Goal: Task Accomplishment & Management: Manage account settings

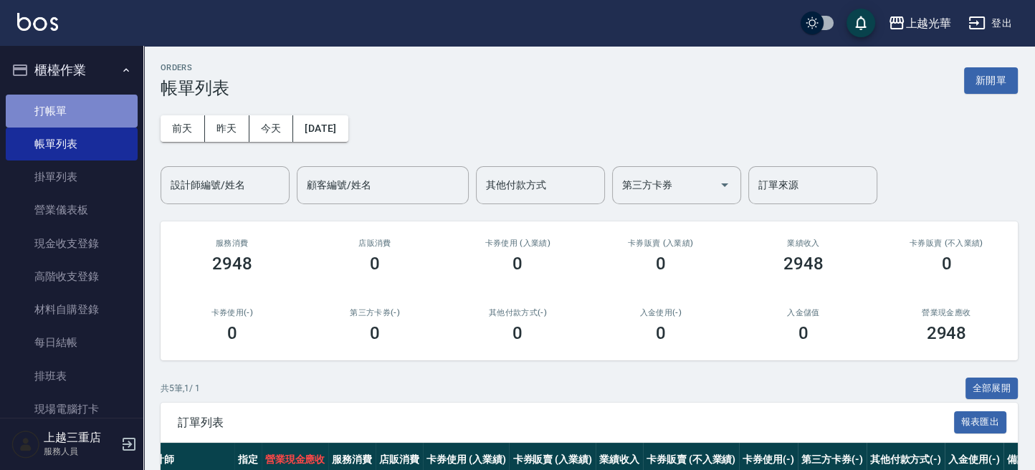
click at [71, 111] on link "打帳單" at bounding box center [72, 111] width 132 height 33
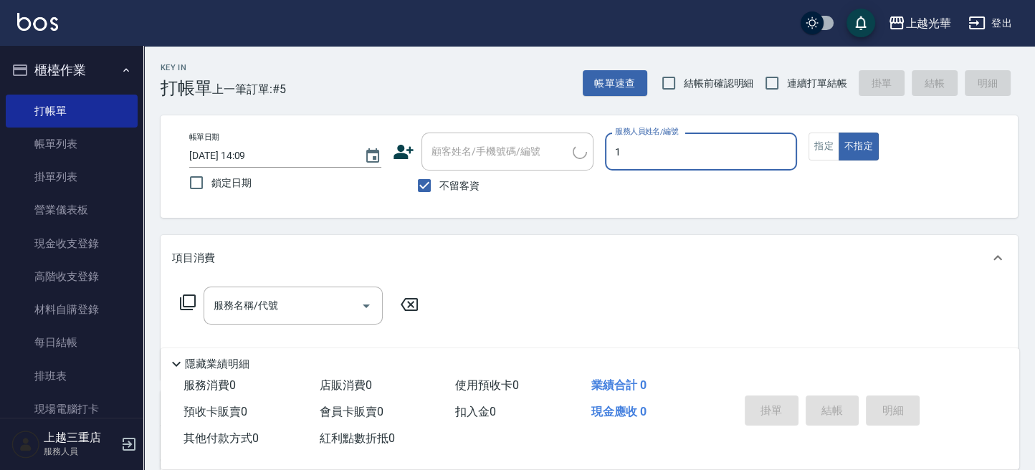
type input "小詹-1"
type button "false"
drag, startPoint x: 825, startPoint y: 147, endPoint x: 787, endPoint y: 72, distance: 84.3
click at [825, 145] on button "指定" at bounding box center [823, 147] width 31 height 28
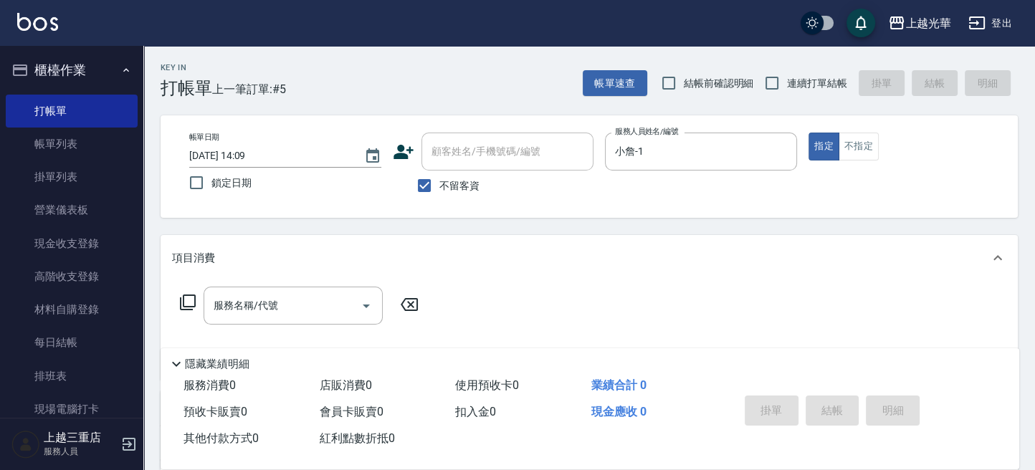
click at [786, 65] on div "Key In 打帳單 上一筆訂單:#5 帳單速查 結帳前確認明細 連續打單結帳 掛單 結帳 明細" at bounding box center [580, 72] width 874 height 52
click at [786, 86] on input "連續打單結帳" at bounding box center [772, 83] width 30 height 30
checkbox input "true"
click at [280, 290] on div "服務名稱/代號" at bounding box center [293, 306] width 179 height 38
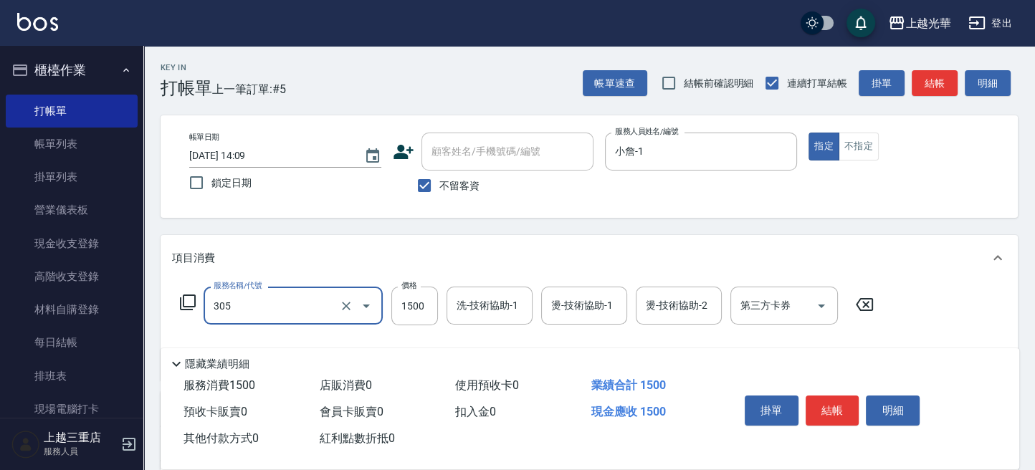
type input "設計燙髮1500(305)"
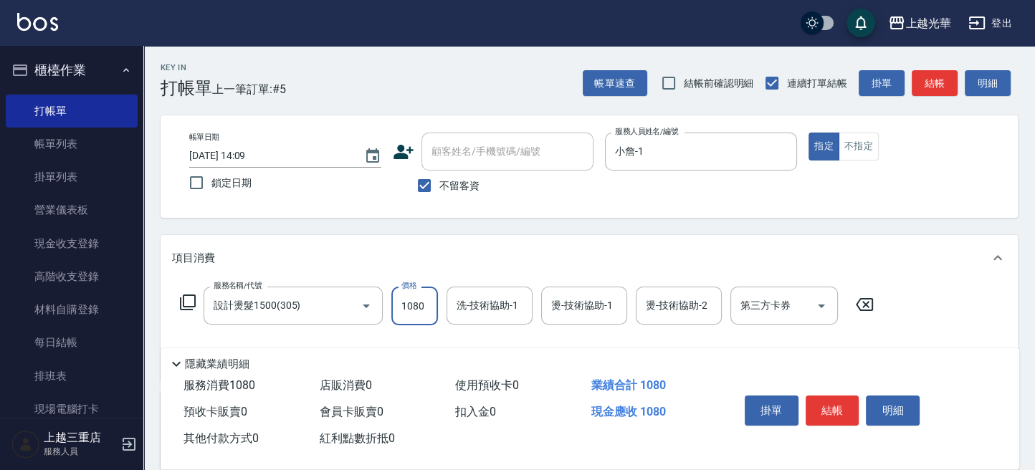
type input "1080"
click at [469, 310] on input "洗-技術協助-1" at bounding box center [489, 305] width 73 height 25
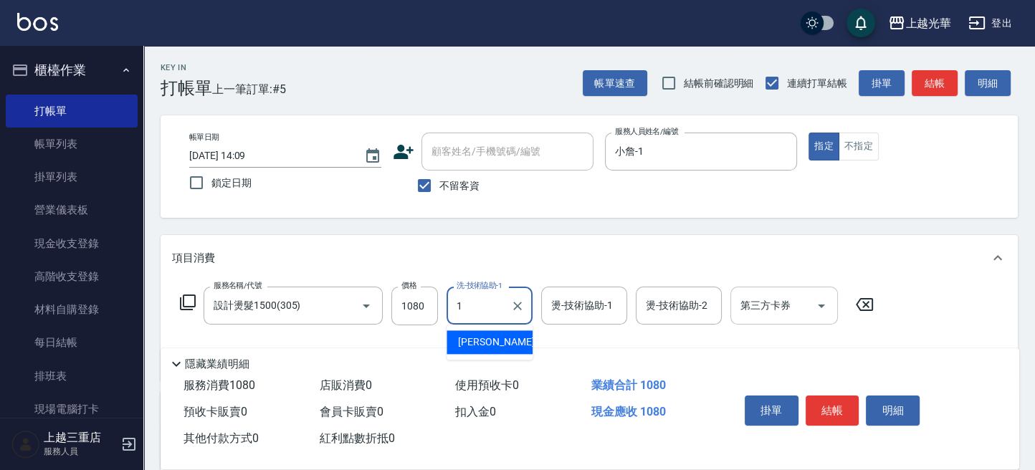
type input "小詹-1"
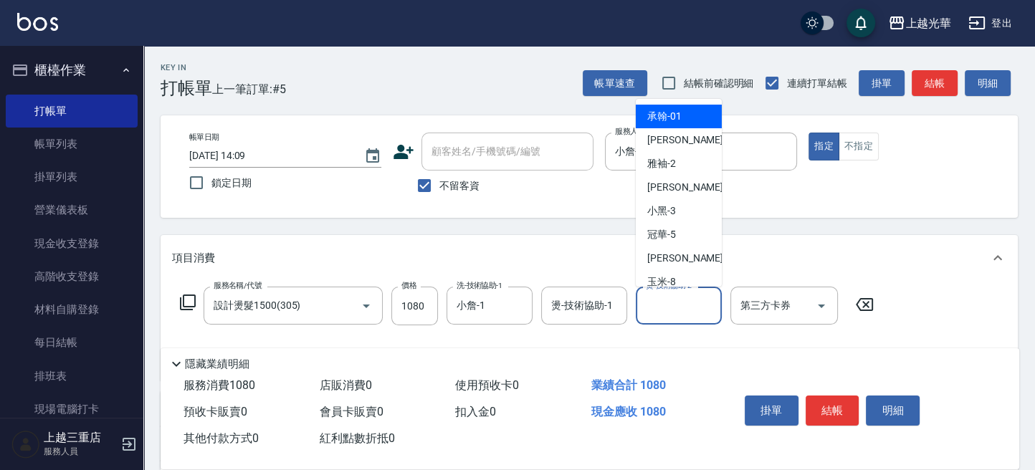
click at [675, 309] on input "燙-技術協助-2" at bounding box center [678, 305] width 73 height 25
type input "小詹-1"
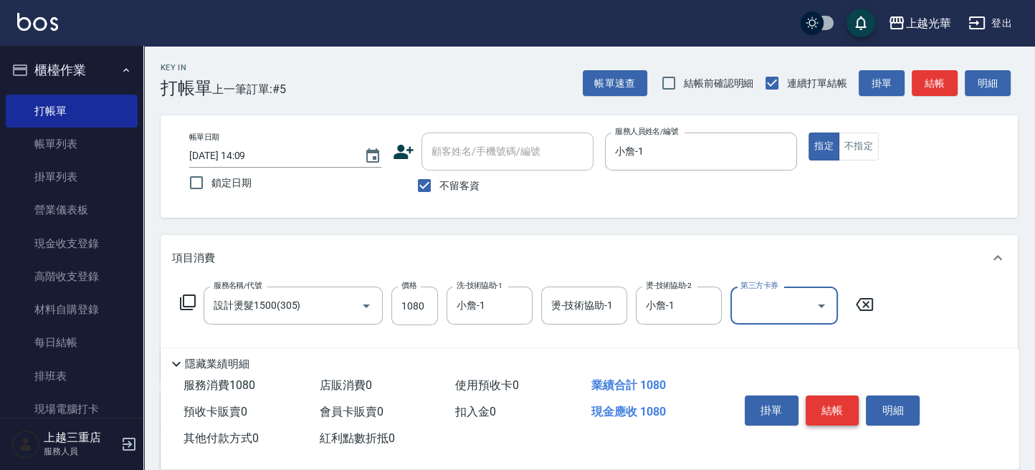
click at [850, 414] on button "結帳" at bounding box center [833, 411] width 54 height 30
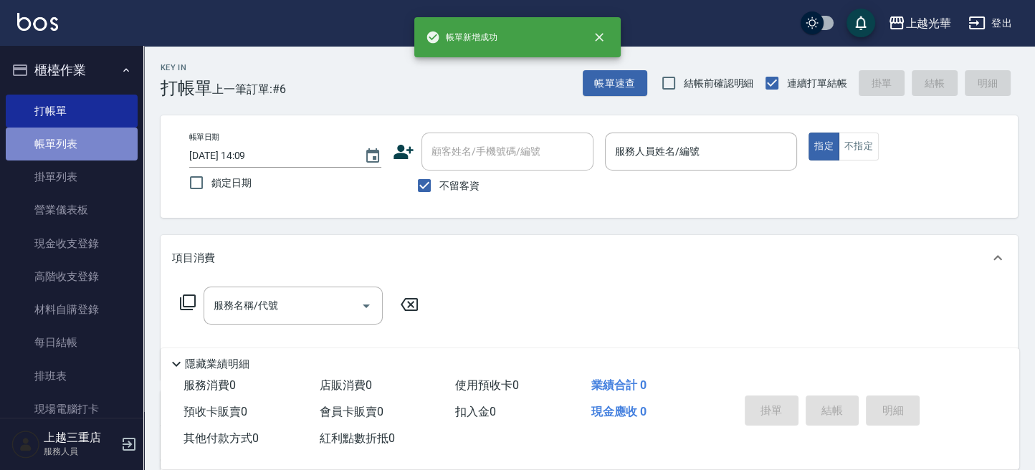
click at [103, 148] on link "帳單列表" at bounding box center [72, 144] width 132 height 33
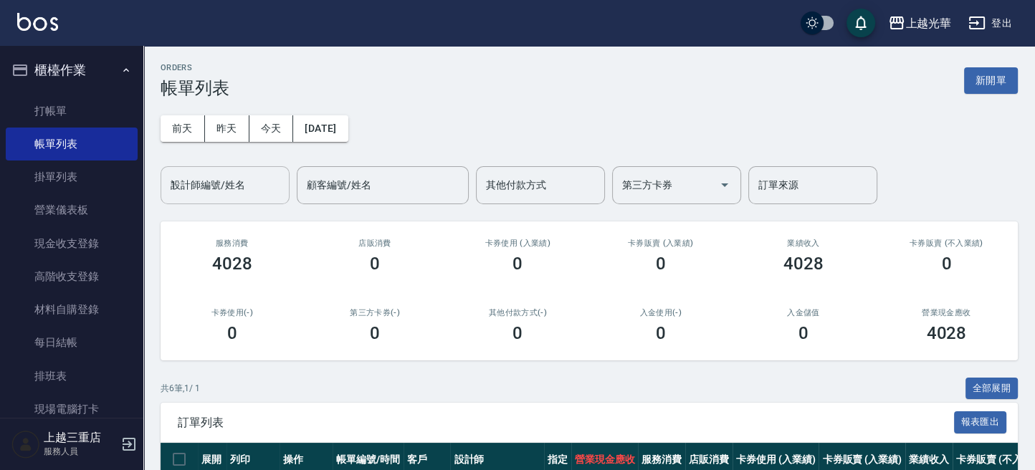
drag, startPoint x: 251, startPoint y: 194, endPoint x: 241, endPoint y: 194, distance: 10.1
click at [247, 193] on input "1" at bounding box center [225, 185] width 116 height 25
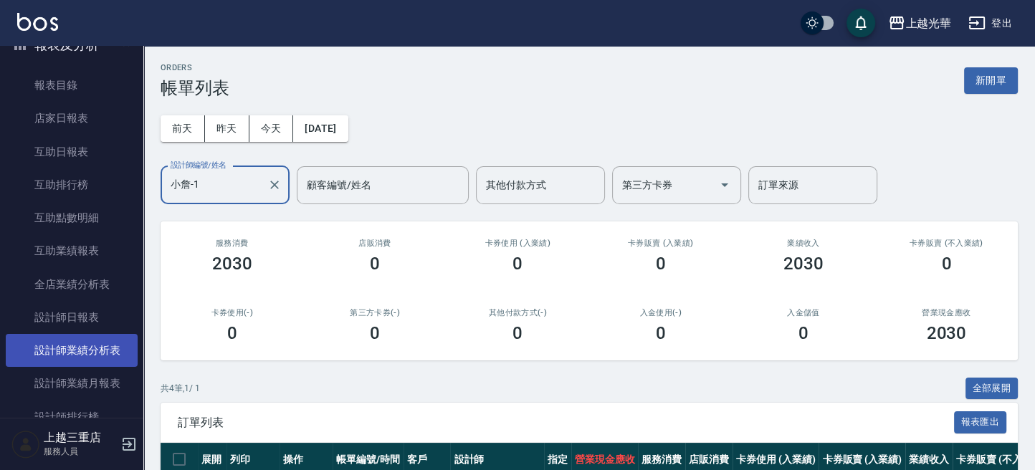
scroll to position [477, 0]
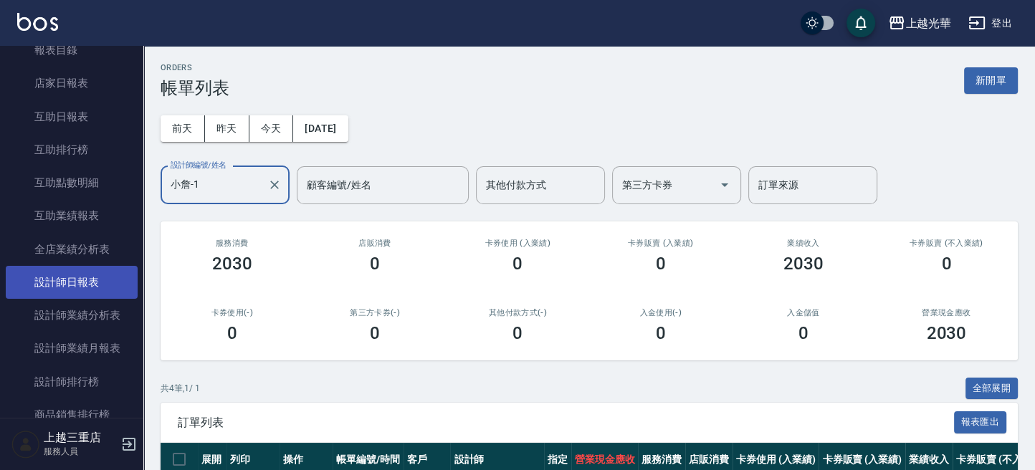
type input "小詹-1"
click at [102, 293] on link "設計師日報表" at bounding box center [72, 282] width 132 height 33
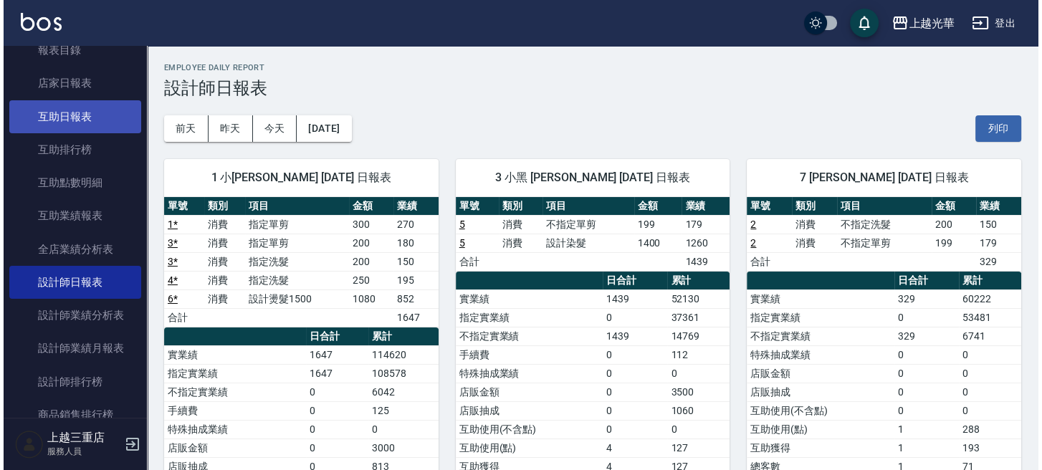
scroll to position [382, 0]
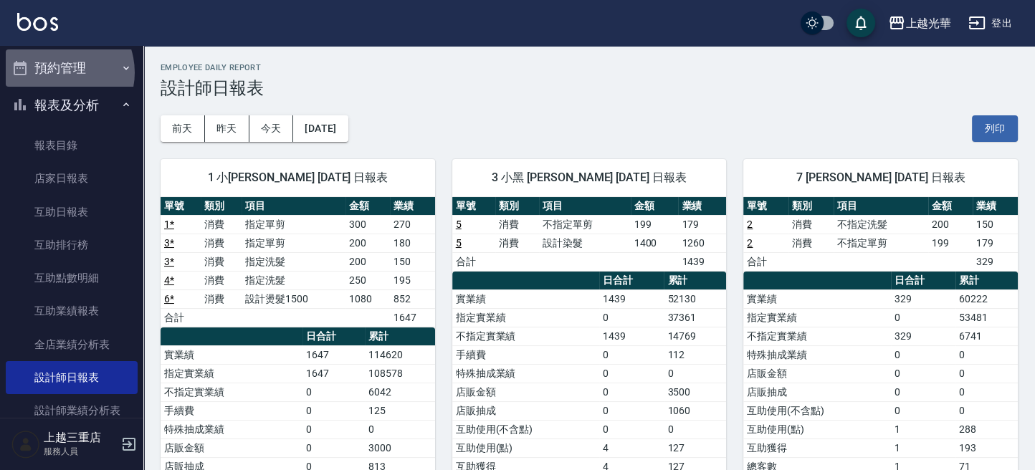
click at [57, 72] on button "預約管理" at bounding box center [72, 67] width 132 height 37
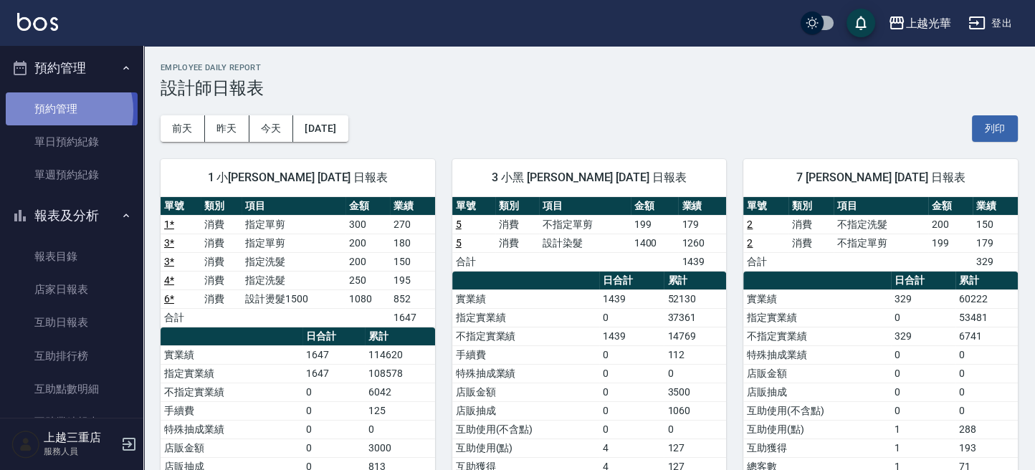
click at [57, 110] on link "預約管理" at bounding box center [72, 108] width 132 height 33
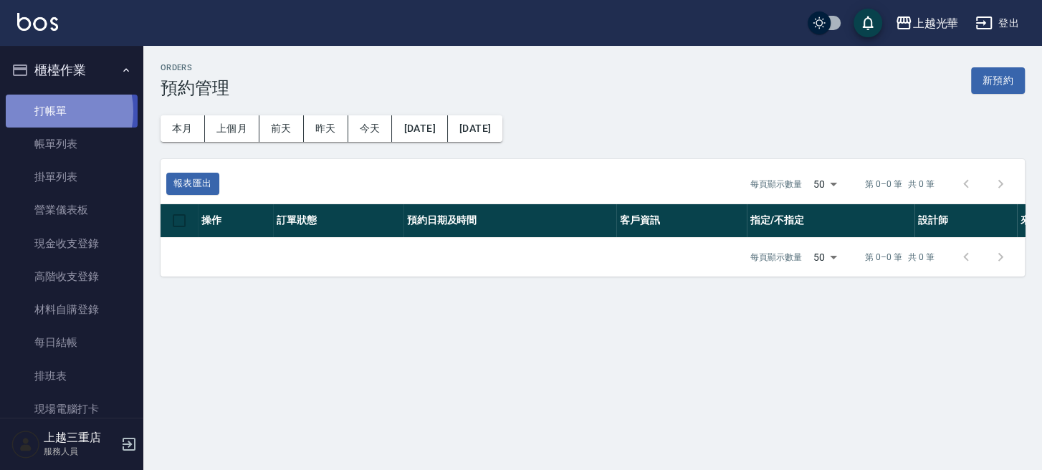
click at [43, 111] on link "打帳單" at bounding box center [72, 111] width 132 height 33
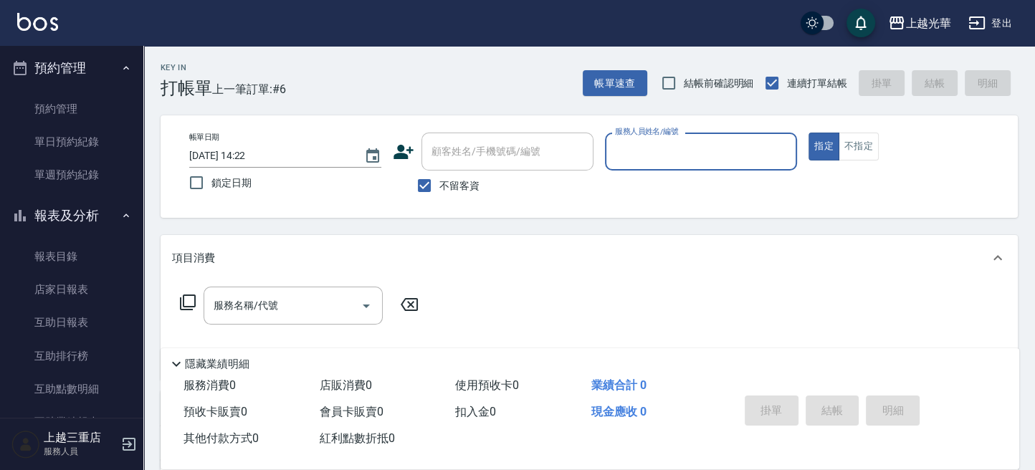
scroll to position [669, 0]
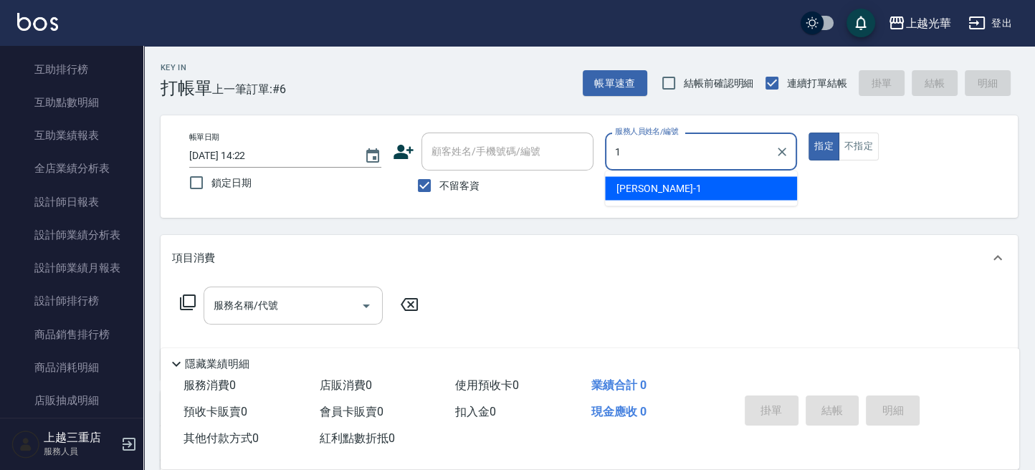
type input "1"
type button "true"
type input "小詹-1"
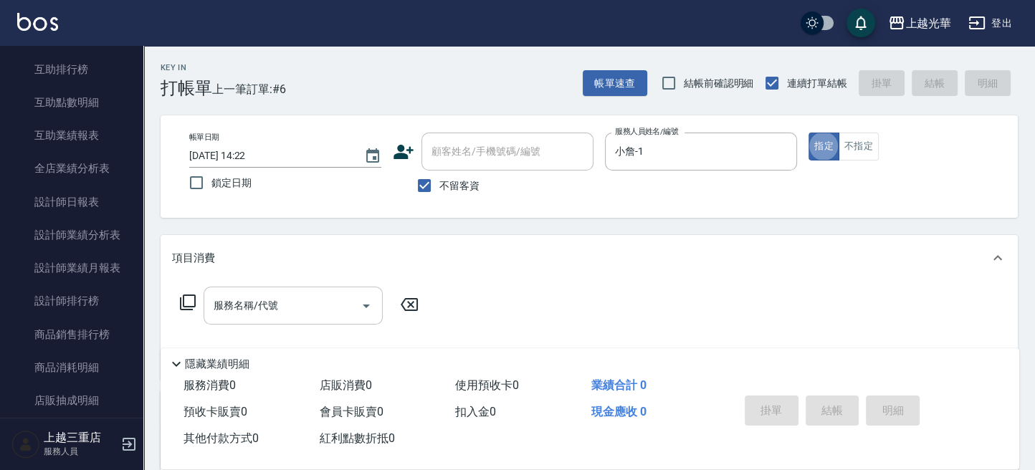
click at [229, 304] on input "服務名稱/代號" at bounding box center [282, 305] width 145 height 25
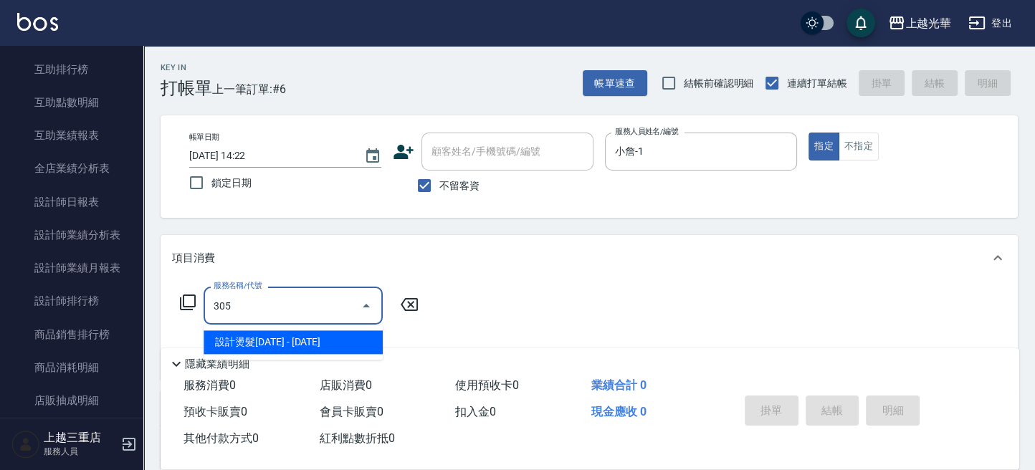
type input "設計燙髮1500(305)"
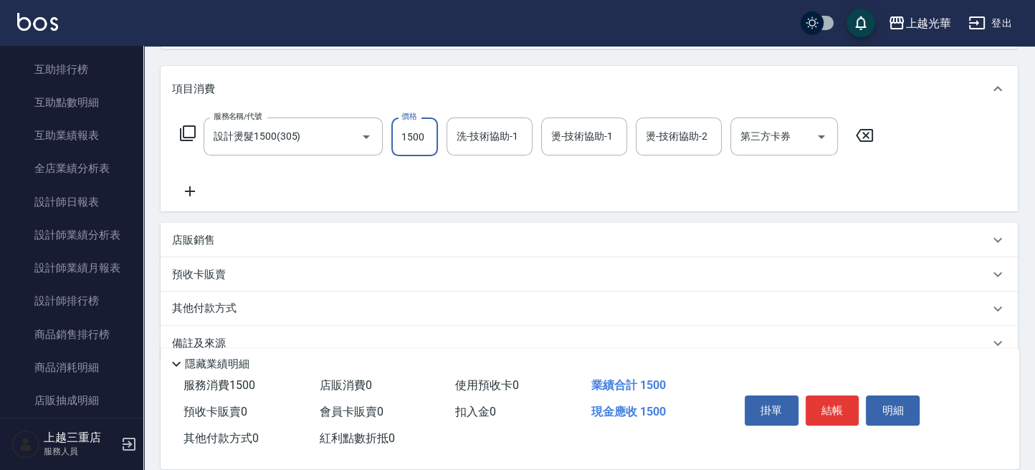
scroll to position [191, 0]
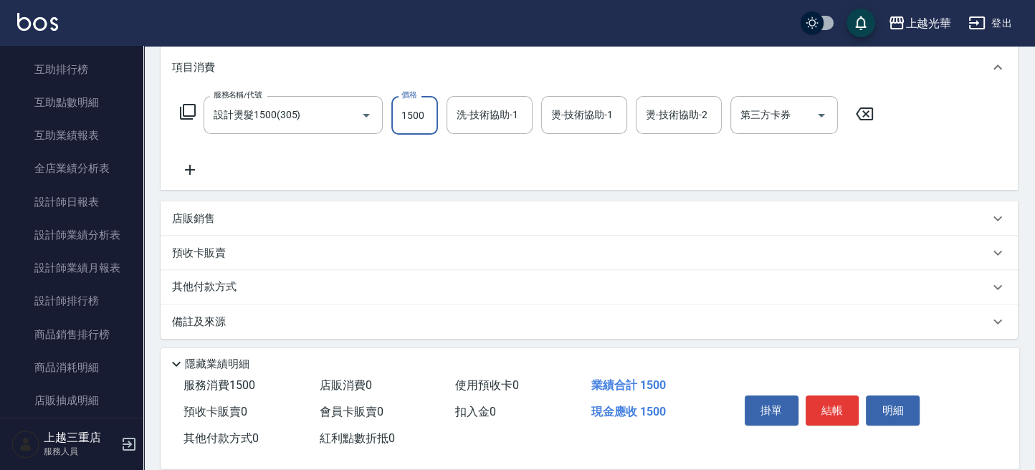
click at [188, 173] on icon at bounding box center [190, 169] width 36 height 17
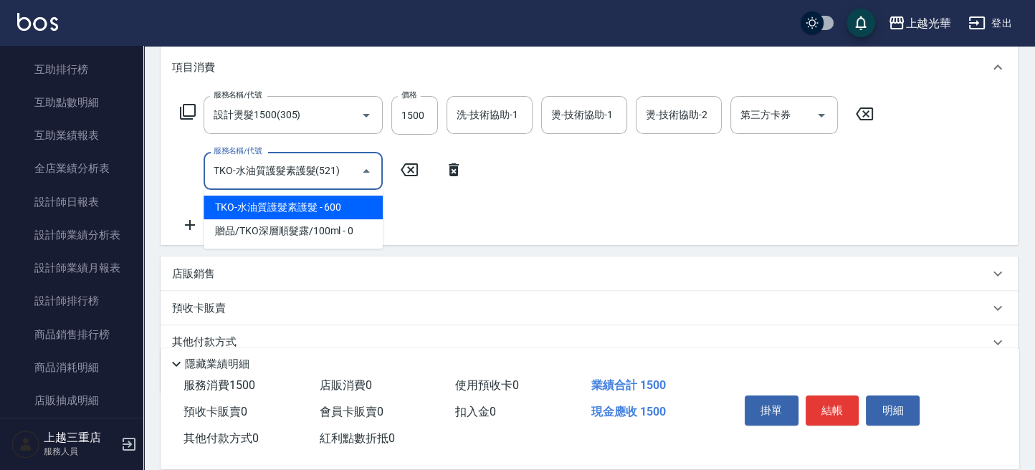
type input "TKO-水油質護髮素護髮(521)"
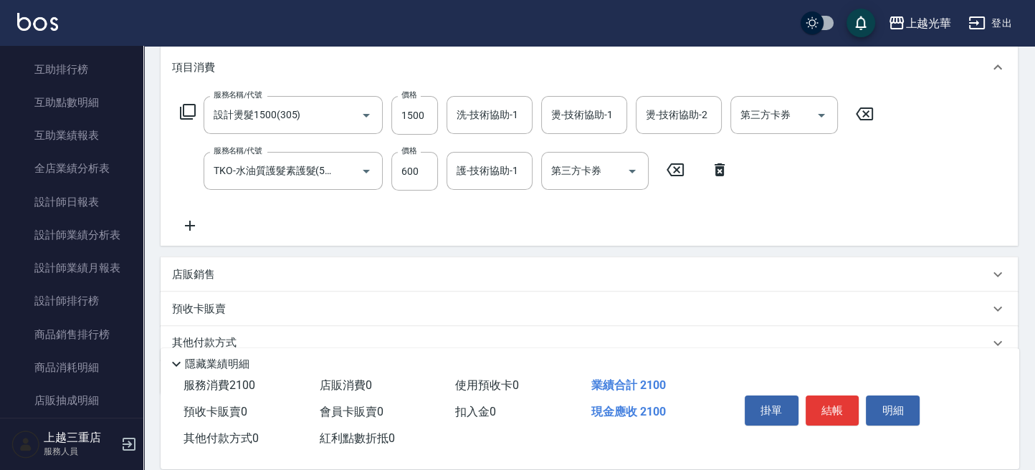
click at [262, 280] on div "店販銷售" at bounding box center [580, 274] width 817 height 15
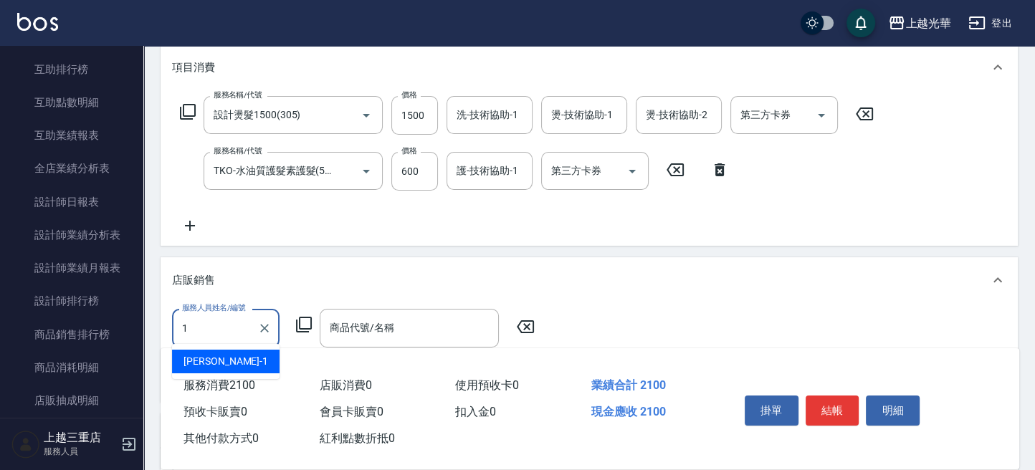
scroll to position [0, 0]
type input "小詹-1"
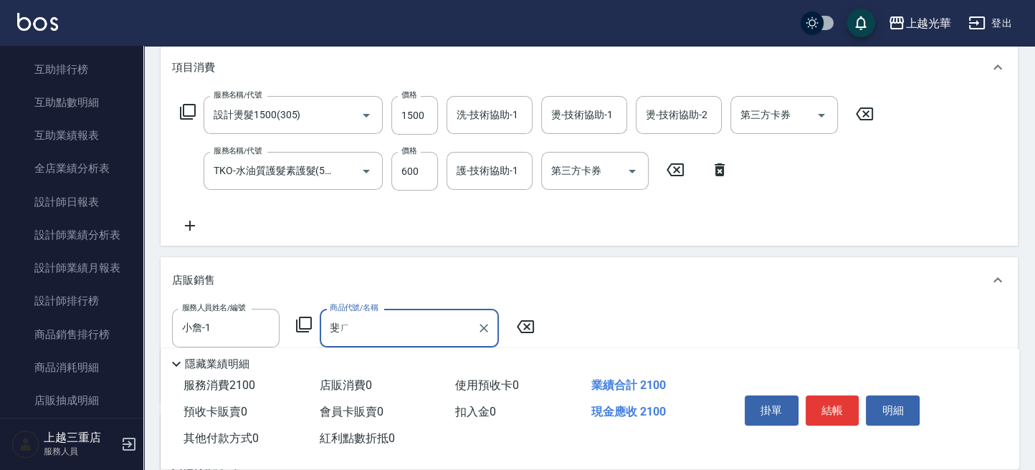
type input "斐"
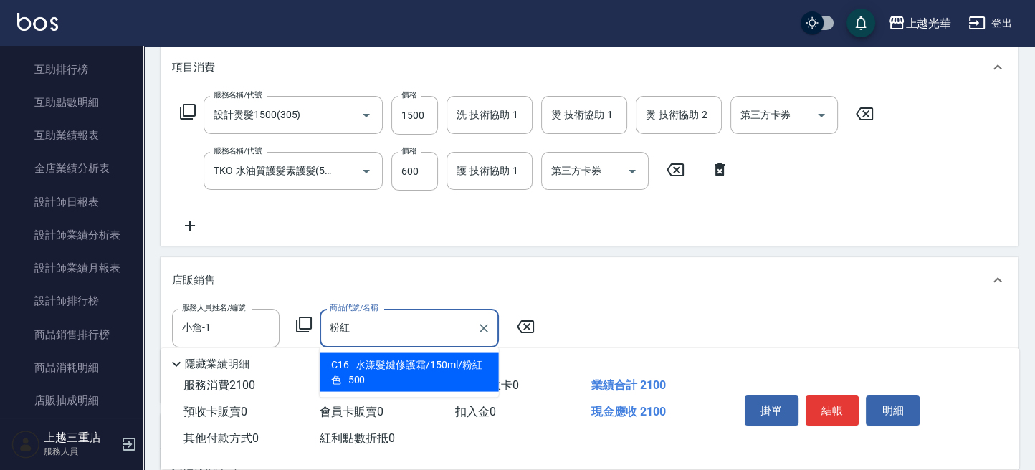
click at [399, 371] on span "C16 - 水漾髮鍵修護霜/150ml/粉紅色 - 500" at bounding box center [409, 372] width 179 height 39
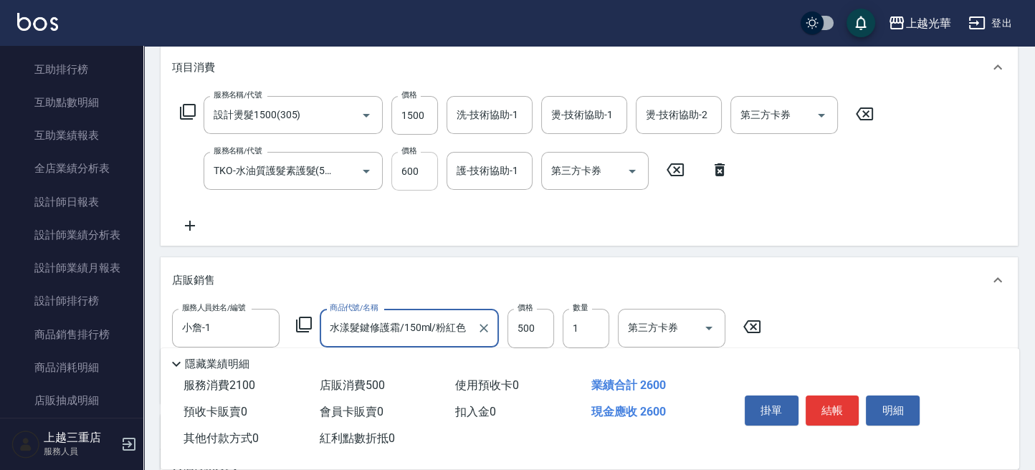
type input "水漾髮鍵修護霜/150ml/粉紅色"
click at [409, 173] on input "600" at bounding box center [414, 171] width 47 height 39
type input "500"
click at [505, 179] on input "護-技術協助-1" at bounding box center [489, 170] width 73 height 25
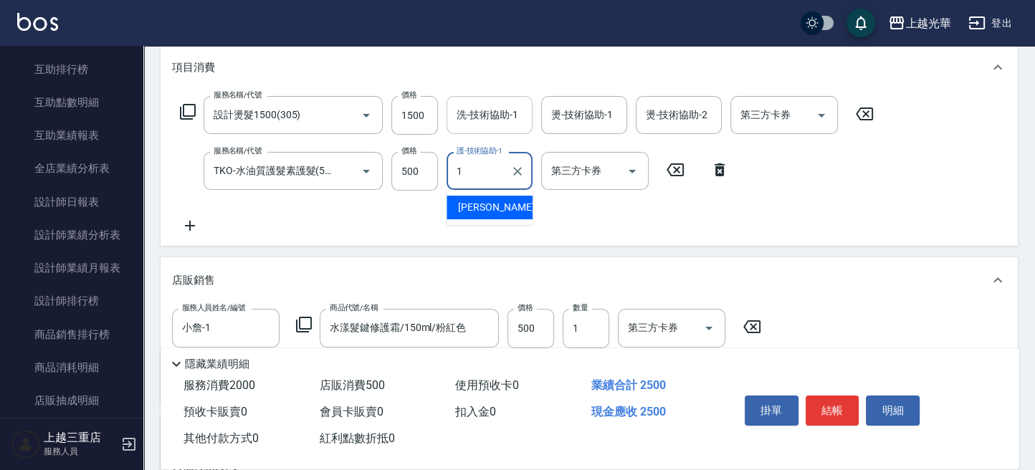
type input "小詹-1"
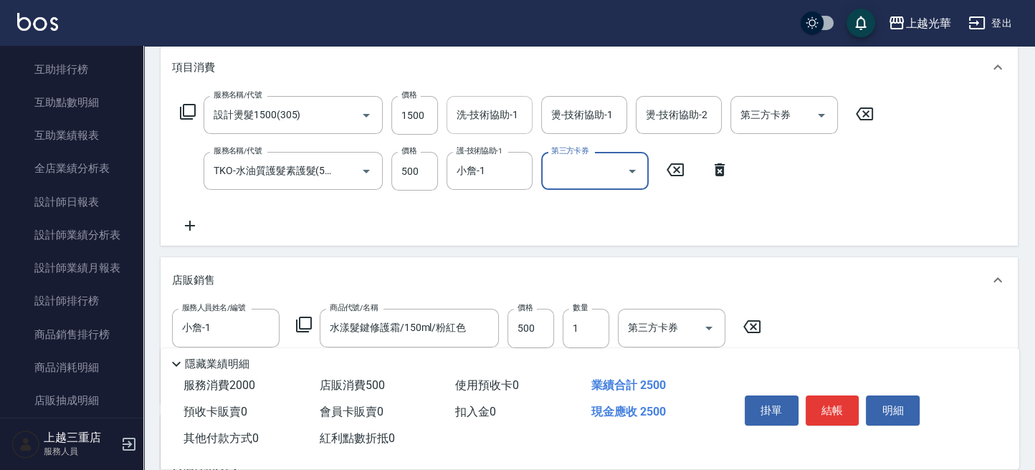
click at [485, 116] on input "洗-技術協助-1" at bounding box center [489, 114] width 73 height 25
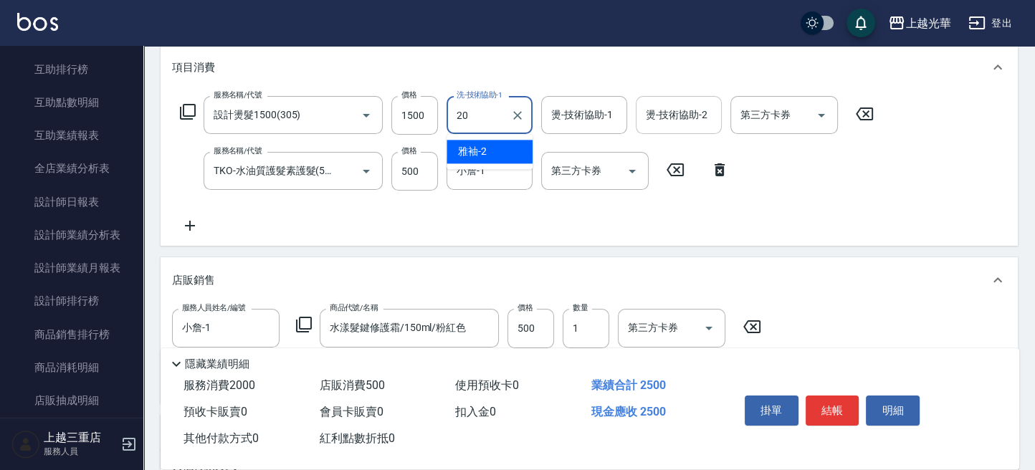
type input "[PERSON_NAME]-20"
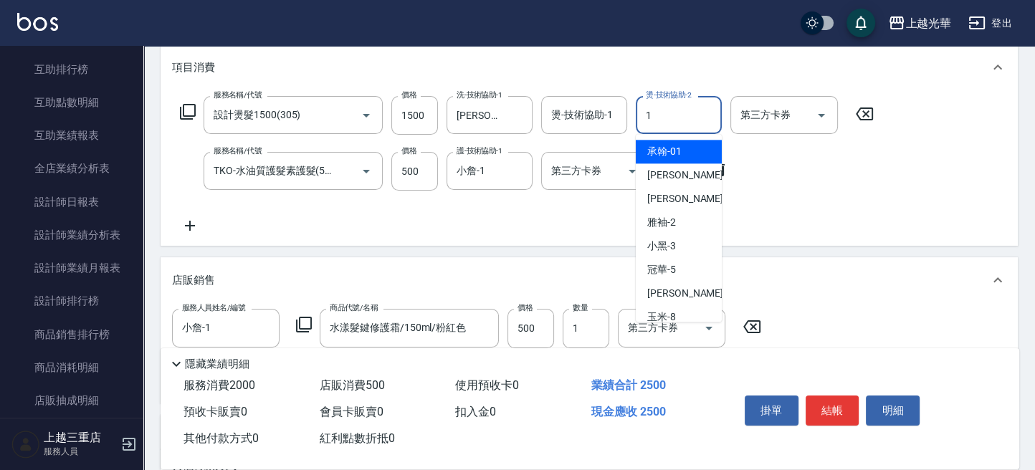
click at [706, 117] on div "1 燙-技術協助-2" at bounding box center [679, 115] width 86 height 38
type input "小詹-1"
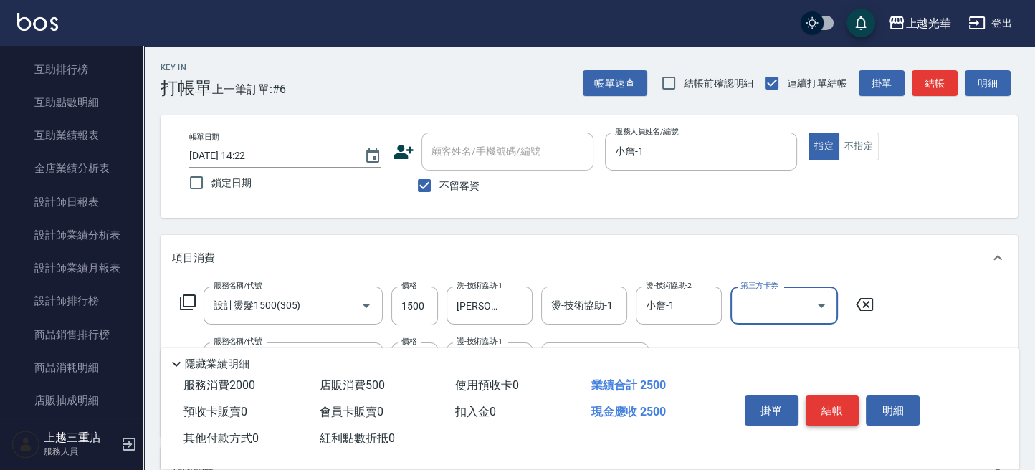
click at [824, 404] on button "結帳" at bounding box center [833, 411] width 54 height 30
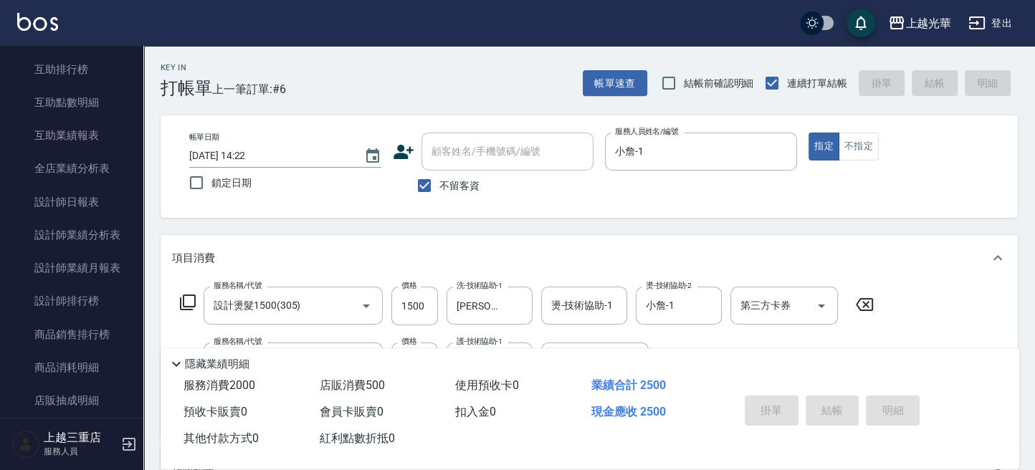
type input "[DATE] 14:23"
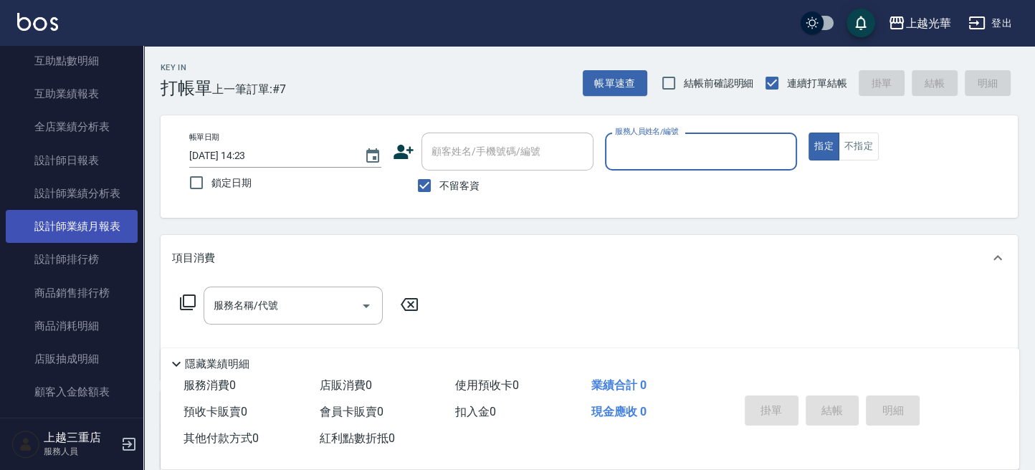
scroll to position [706, 0]
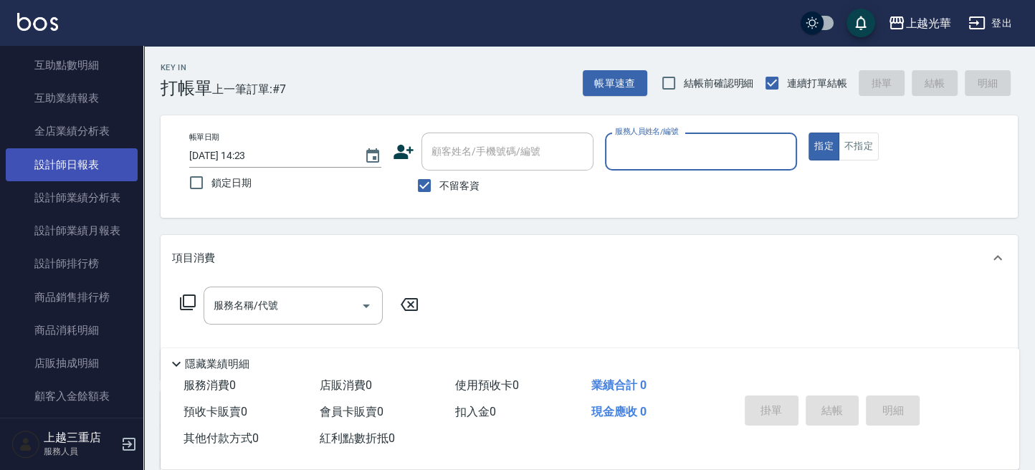
click at [92, 168] on link "設計師日報表" at bounding box center [72, 164] width 132 height 33
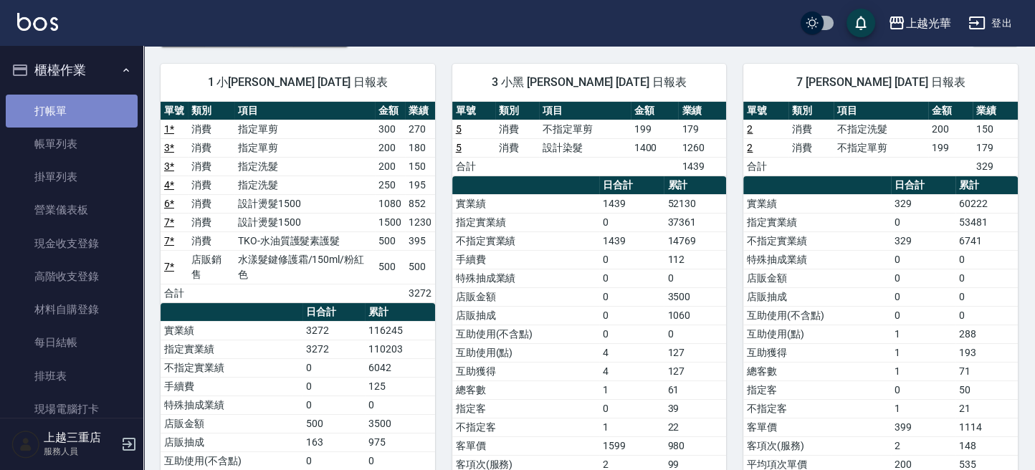
click at [80, 120] on link "打帳單" at bounding box center [72, 111] width 132 height 33
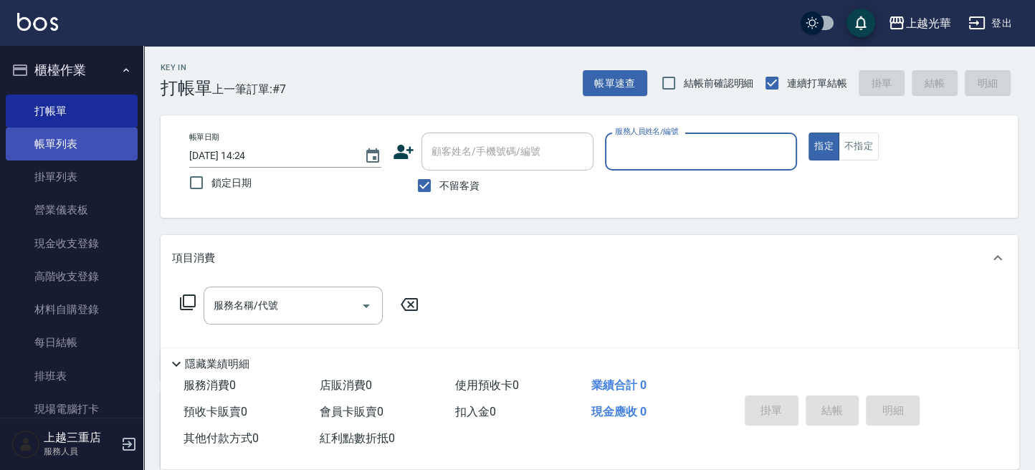
click at [90, 129] on link "帳單列表" at bounding box center [72, 144] width 132 height 33
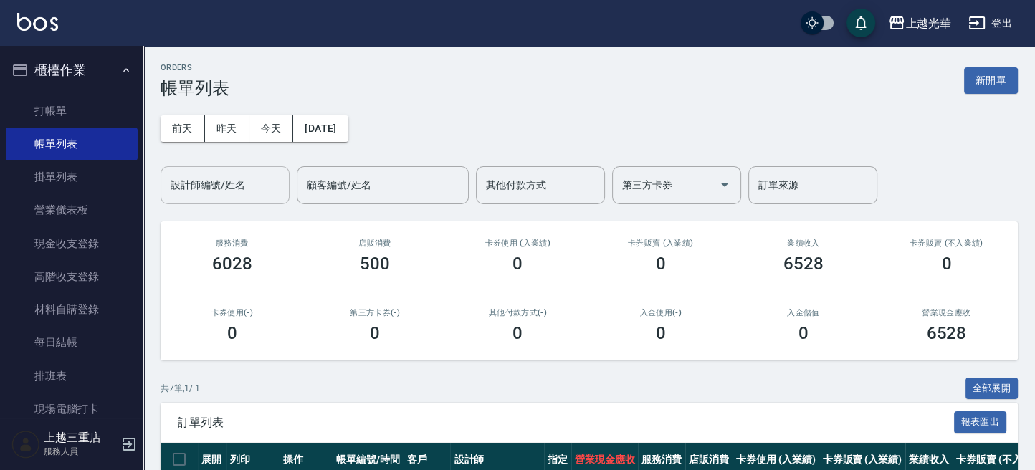
click at [241, 189] on input "設計師編號/姓名" at bounding box center [225, 185] width 116 height 25
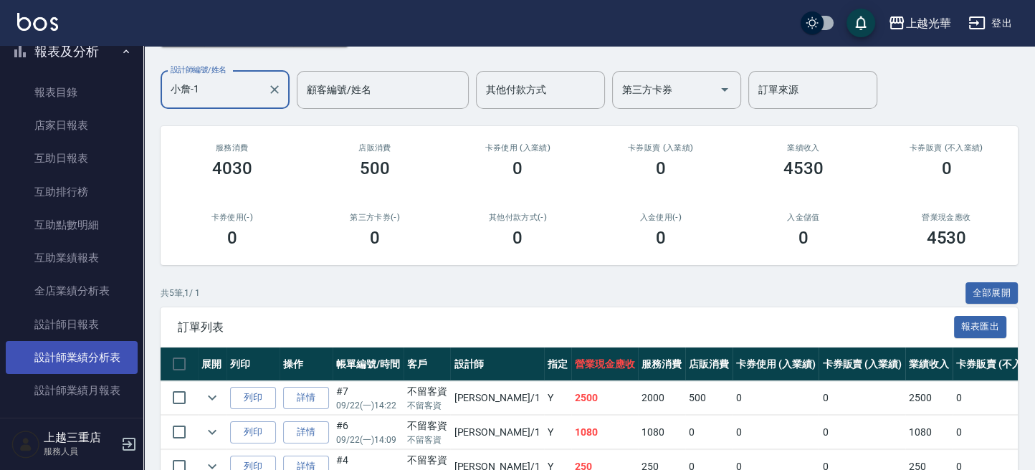
scroll to position [573, 0]
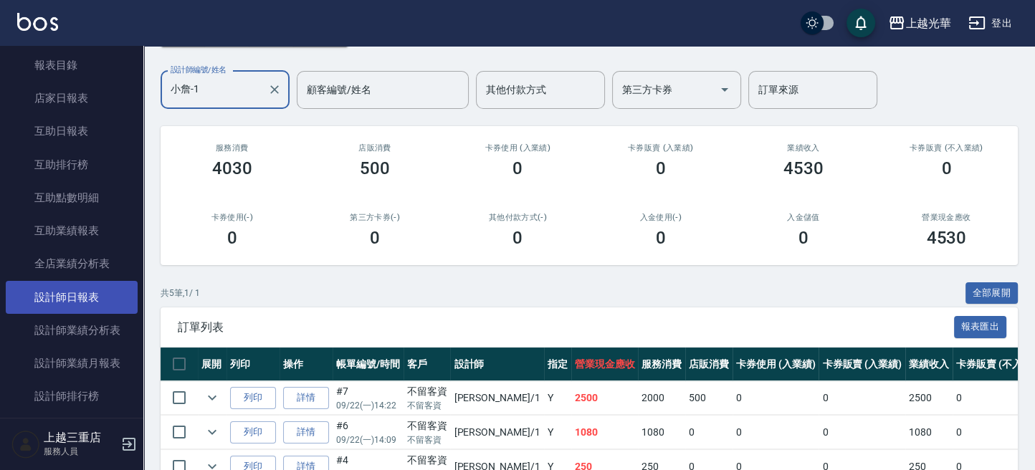
type input "小詹-1"
click at [93, 297] on link "設計師日報表" at bounding box center [72, 297] width 132 height 33
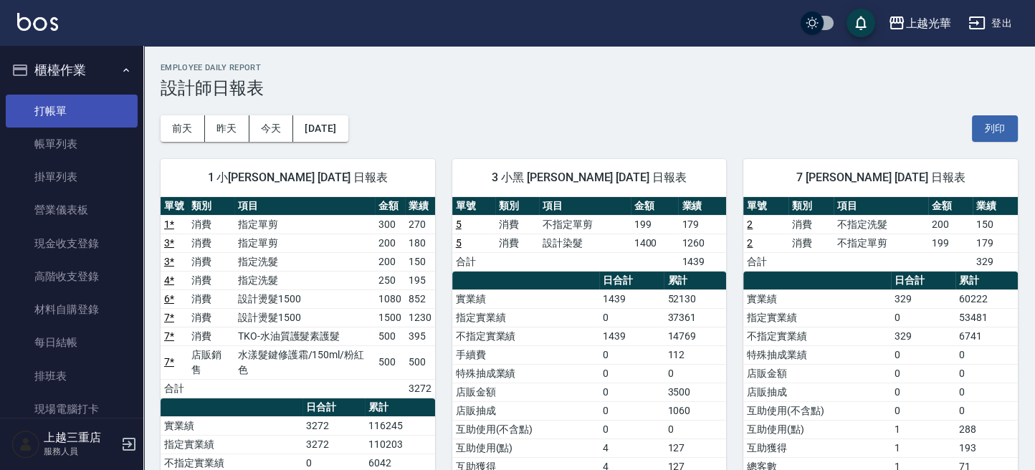
click at [87, 118] on link "打帳單" at bounding box center [72, 111] width 132 height 33
